Goal: Navigation & Orientation: Find specific page/section

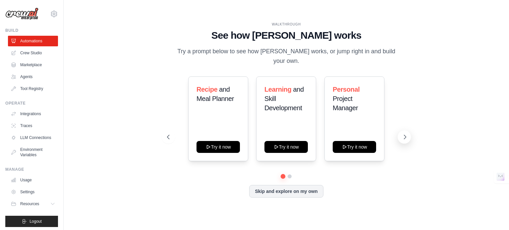
drag, startPoint x: 402, startPoint y: 138, endPoint x: 399, endPoint y: 134, distance: 4.7
click at [400, 137] on button at bounding box center [404, 137] width 13 height 13
click at [402, 134] on icon at bounding box center [405, 137] width 7 height 7
click at [30, 56] on link "Crew Studio" at bounding box center [34, 53] width 50 height 11
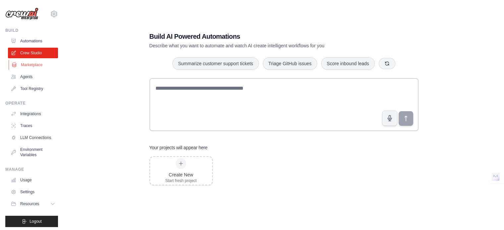
click at [30, 63] on link "Marketplace" at bounding box center [34, 65] width 50 height 11
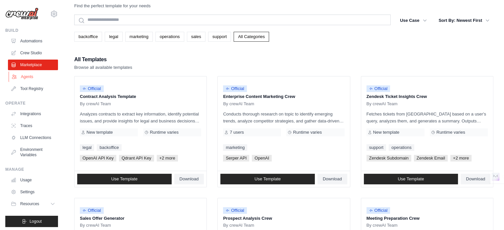
drag, startPoint x: 30, startPoint y: 63, endPoint x: 32, endPoint y: 79, distance: 16.0
click at [32, 79] on link "Agents" at bounding box center [34, 77] width 50 height 11
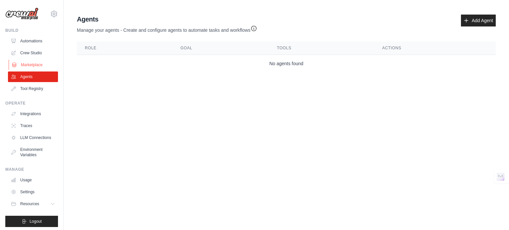
click at [33, 70] on link "Marketplace" at bounding box center [34, 65] width 50 height 11
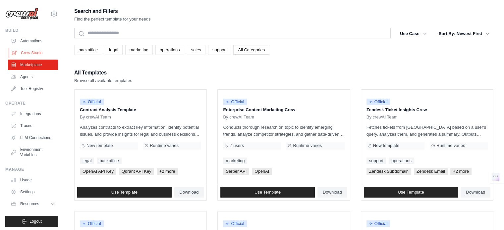
click at [27, 54] on link "Crew Studio" at bounding box center [34, 53] width 50 height 11
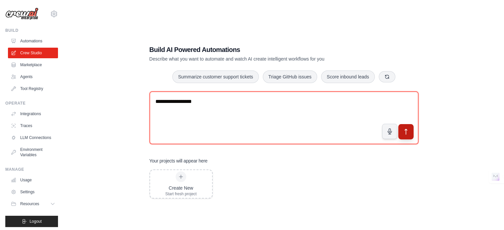
drag, startPoint x: 407, startPoint y: 144, endPoint x: 405, endPoint y: 134, distance: 9.8
click at [407, 143] on textarea "**********" at bounding box center [283, 117] width 269 height 53
type textarea "**********"
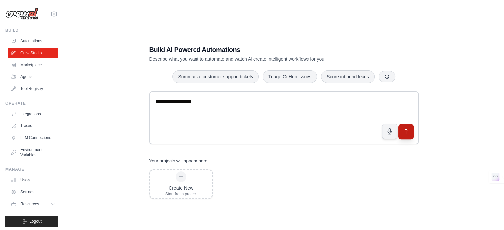
click at [405, 134] on icon "submit" at bounding box center [405, 131] width 7 height 7
click at [34, 36] on link "Automations" at bounding box center [34, 41] width 50 height 11
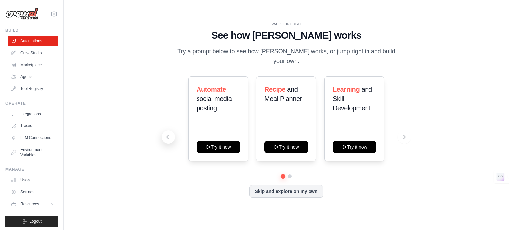
click at [167, 134] on icon at bounding box center [167, 137] width 7 height 7
click at [34, 139] on link "LLM Connections" at bounding box center [34, 138] width 50 height 11
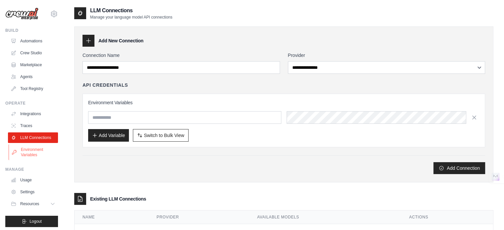
click at [38, 154] on link "Environment Variables" at bounding box center [34, 153] width 50 height 16
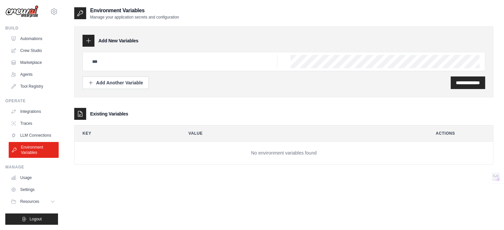
scroll to position [7, 0]
click at [34, 176] on link "Usage" at bounding box center [34, 178] width 50 height 11
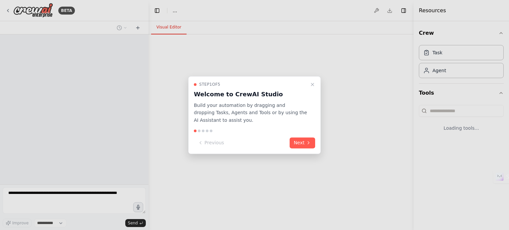
select select "****"
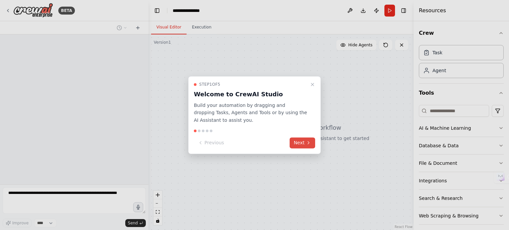
click at [296, 139] on button "Next" at bounding box center [303, 143] width 26 height 11
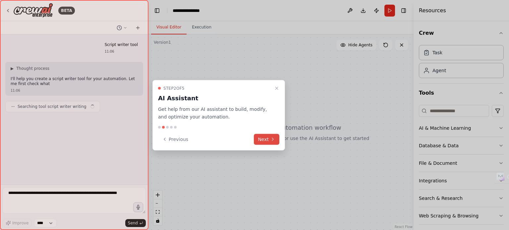
click at [264, 140] on button "Next" at bounding box center [267, 139] width 26 height 11
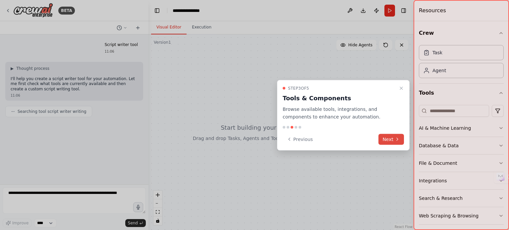
click at [399, 142] on button "Next" at bounding box center [392, 139] width 26 height 11
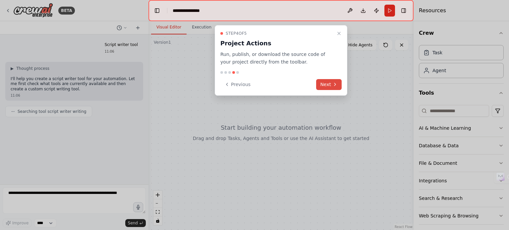
click at [324, 87] on button "Next" at bounding box center [329, 84] width 26 height 11
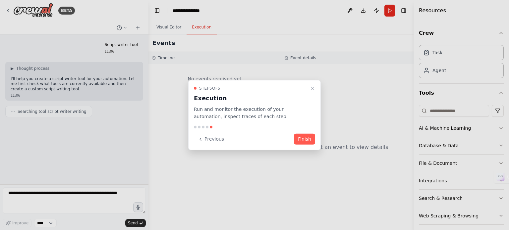
click at [309, 142] on button "Finish" at bounding box center [304, 139] width 21 height 11
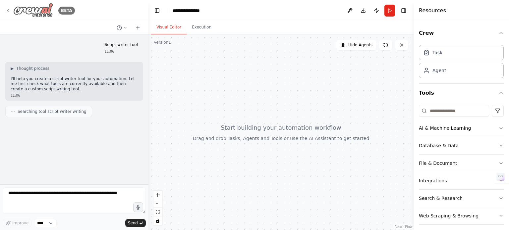
click at [7, 9] on icon at bounding box center [7, 10] width 5 height 5
